Goal: Find specific page/section: Find specific page/section

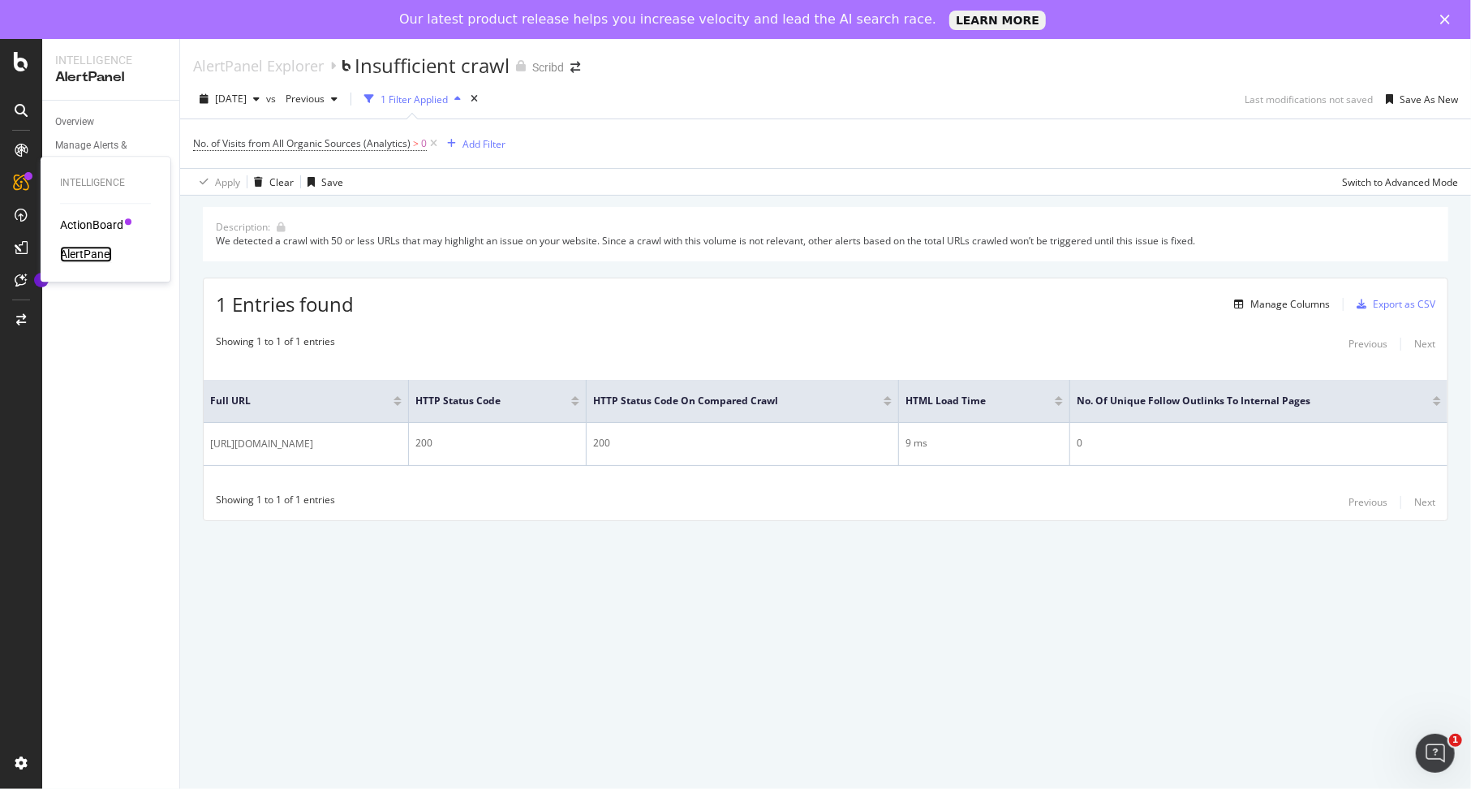
click at [83, 253] on div "AlertPanel" at bounding box center [86, 254] width 52 height 16
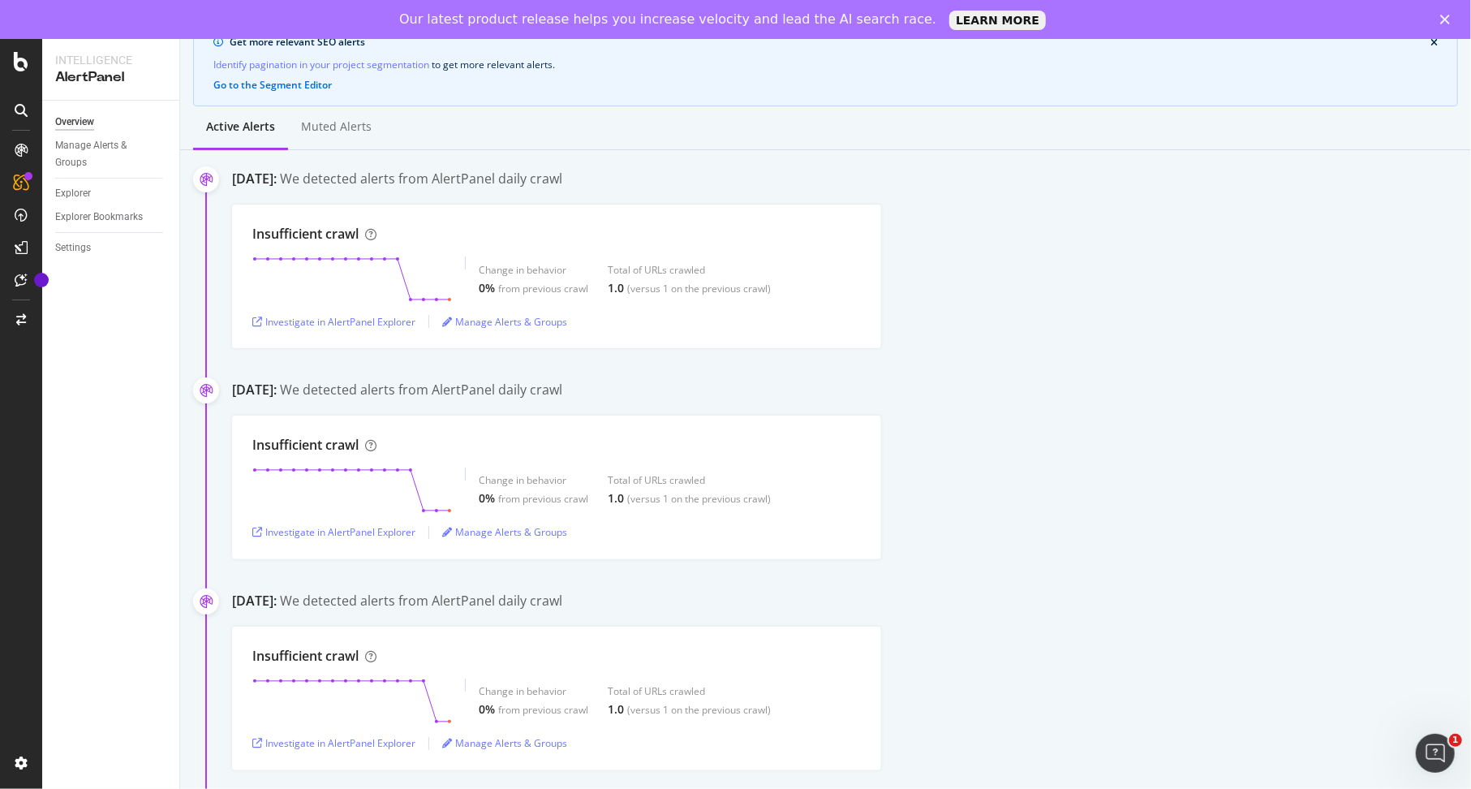
scroll to position [154, 0]
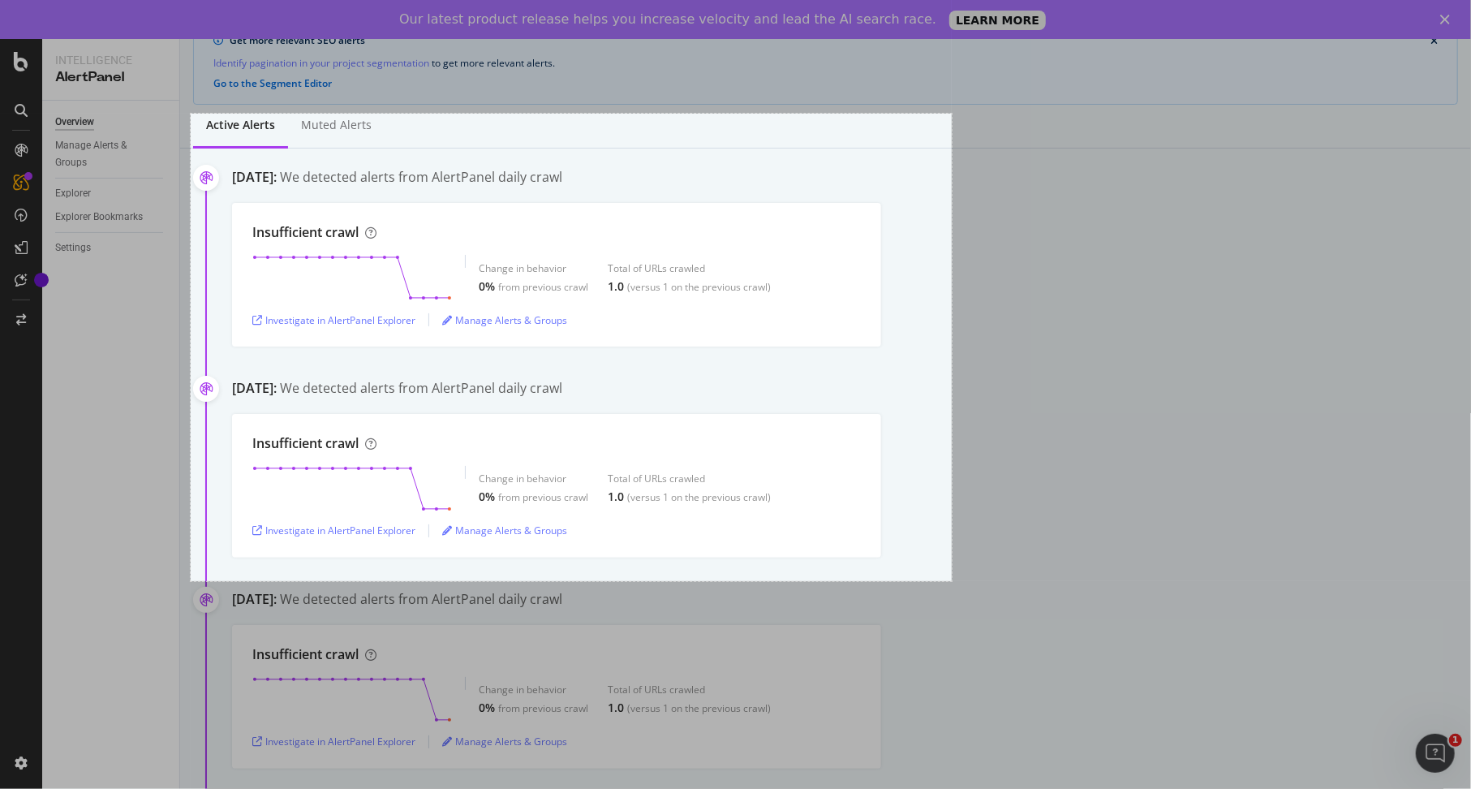
drag, startPoint x: 191, startPoint y: 114, endPoint x: 952, endPoint y: 581, distance: 893.2
click at [952, 581] on div "938 X 576" at bounding box center [735, 394] width 1471 height 789
